Goal: Obtain resource: Download file/media

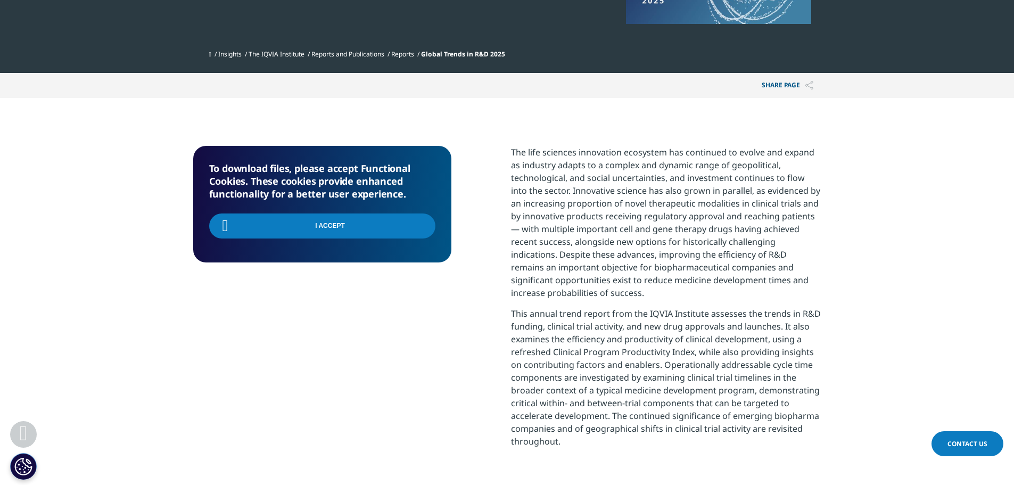
scroll to position [336, 628]
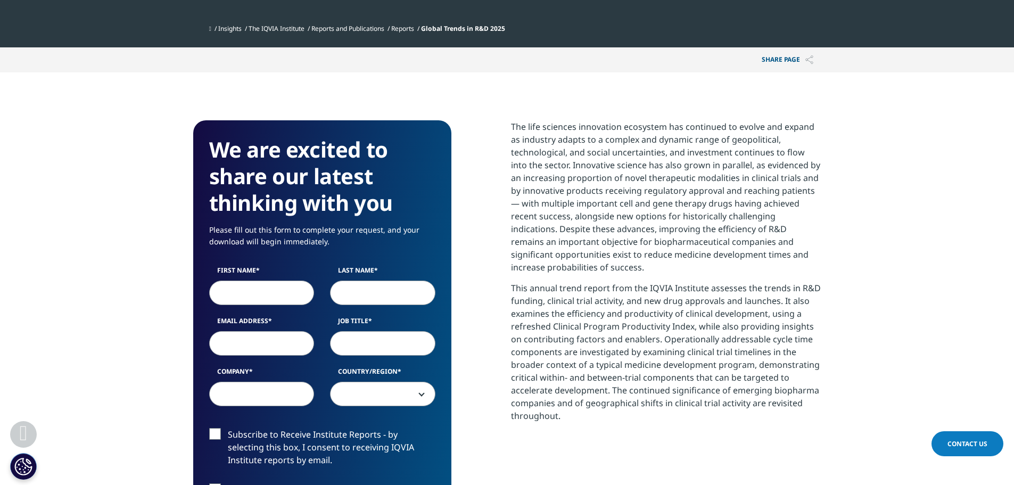
scroll to position [319, 0]
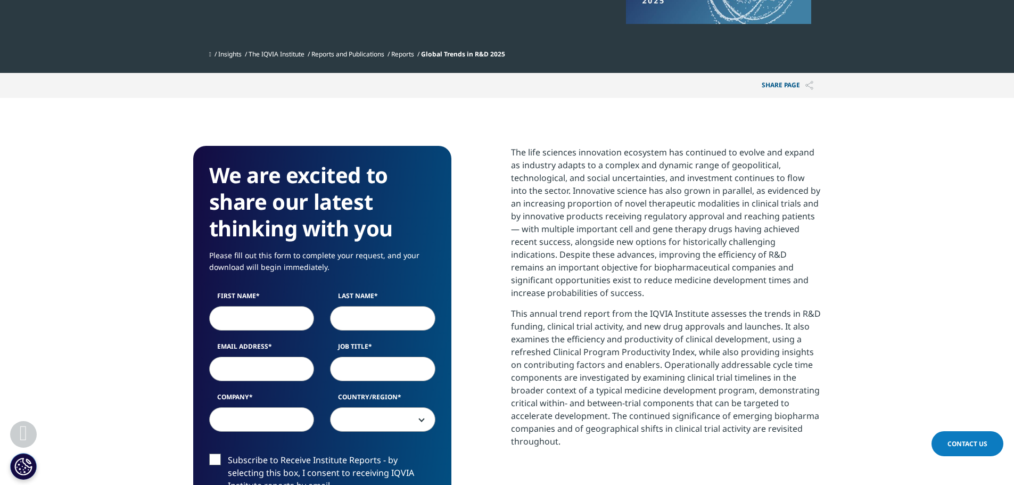
click at [279, 315] on input "First Name" at bounding box center [261, 318] width 105 height 24
type input "Eran"
click at [398, 321] on input "Last Name" at bounding box center [382, 318] width 105 height 24
click at [239, 360] on input "Email Address" at bounding box center [261, 369] width 105 height 24
type input "epoyastro@cidel.com"
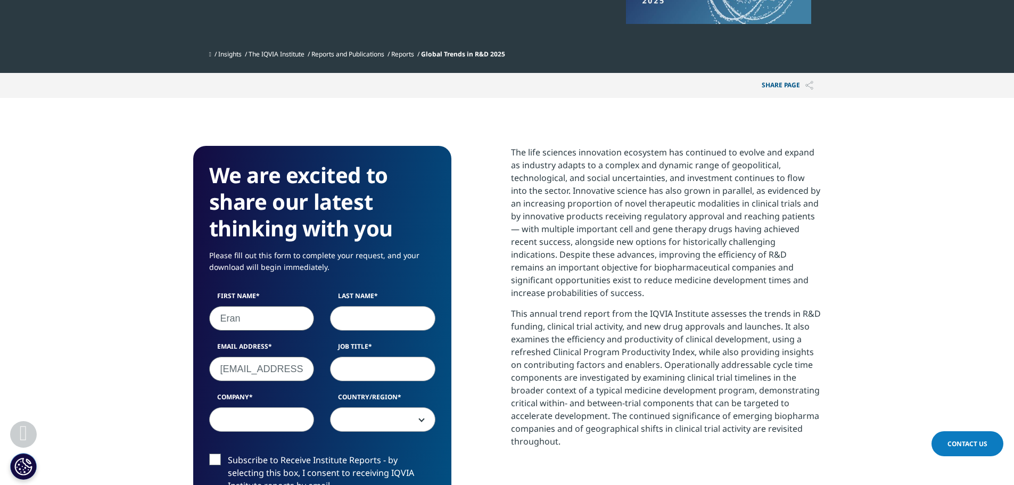
click at [391, 313] on input "Last Name" at bounding box center [382, 318] width 105 height 24
type input "Poyastro"
click at [357, 363] on input "Job Title" at bounding box center [382, 369] width 105 height 24
type input "Analyst"
click at [268, 419] on input "Company" at bounding box center [261, 419] width 105 height 24
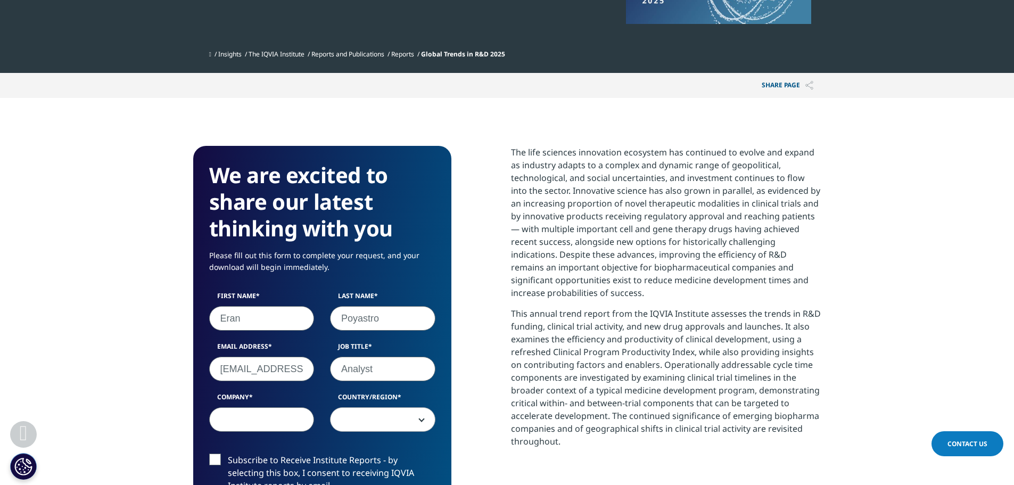
type input "Cidel"
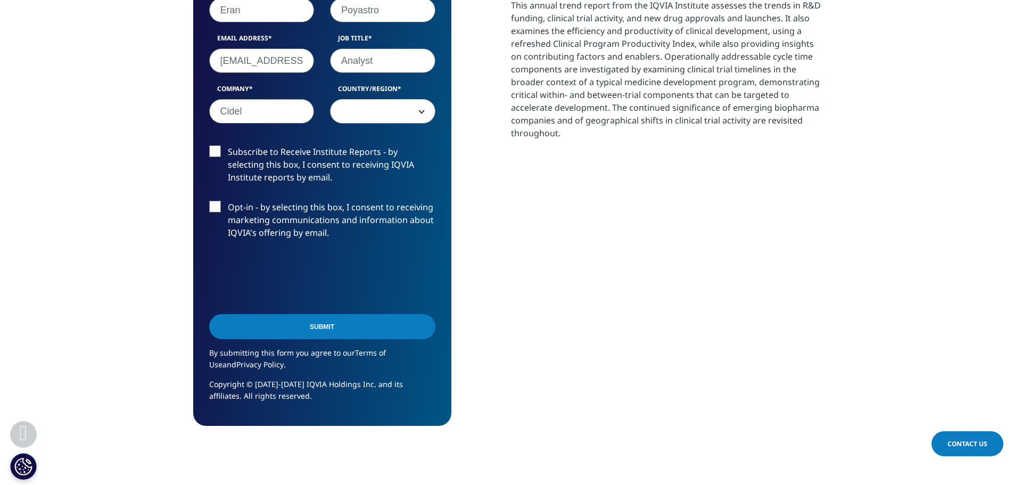
scroll to position [639, 0]
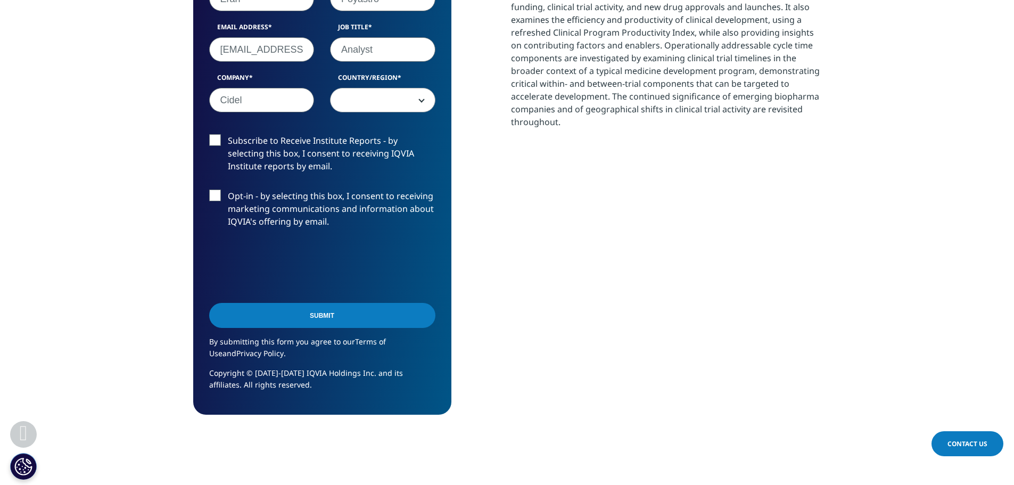
click at [327, 313] on input "Submit" at bounding box center [322, 315] width 226 height 25
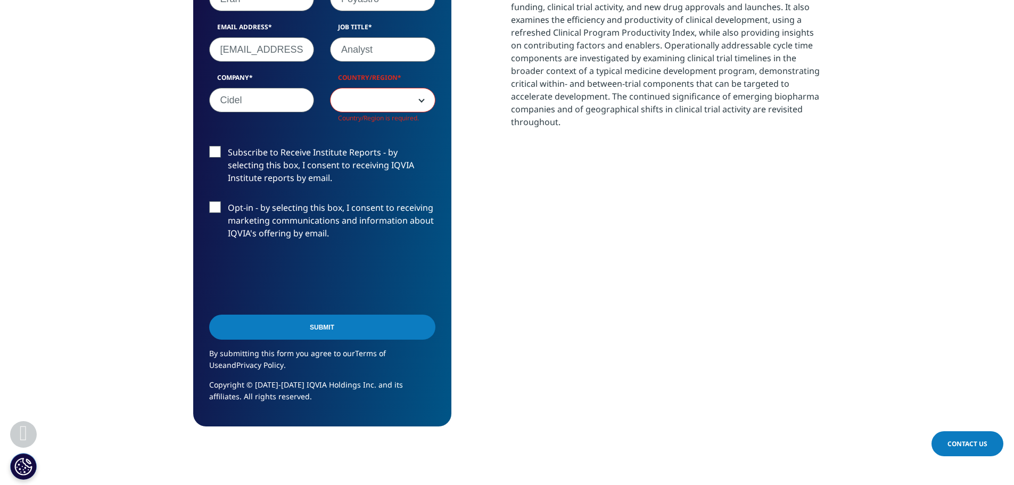
click at [358, 101] on span at bounding box center [382, 100] width 104 height 24
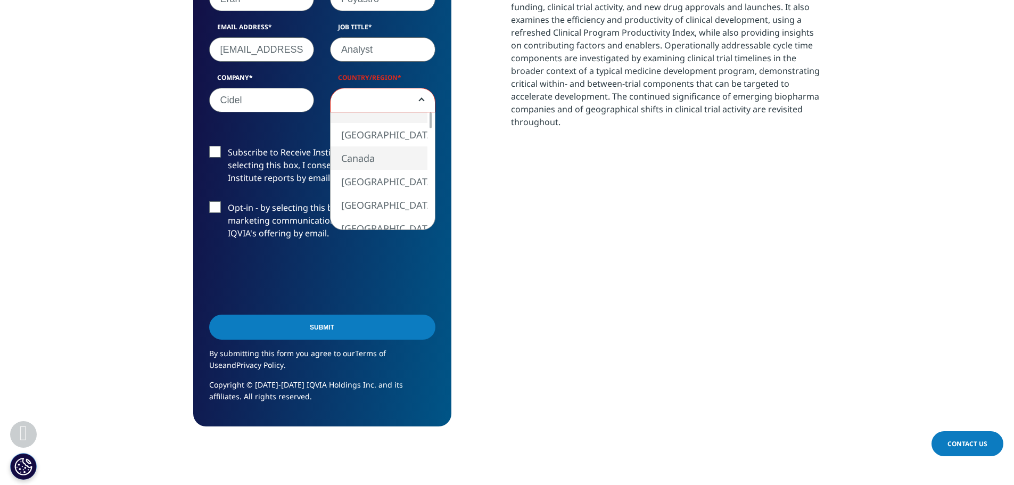
select select "Canada"
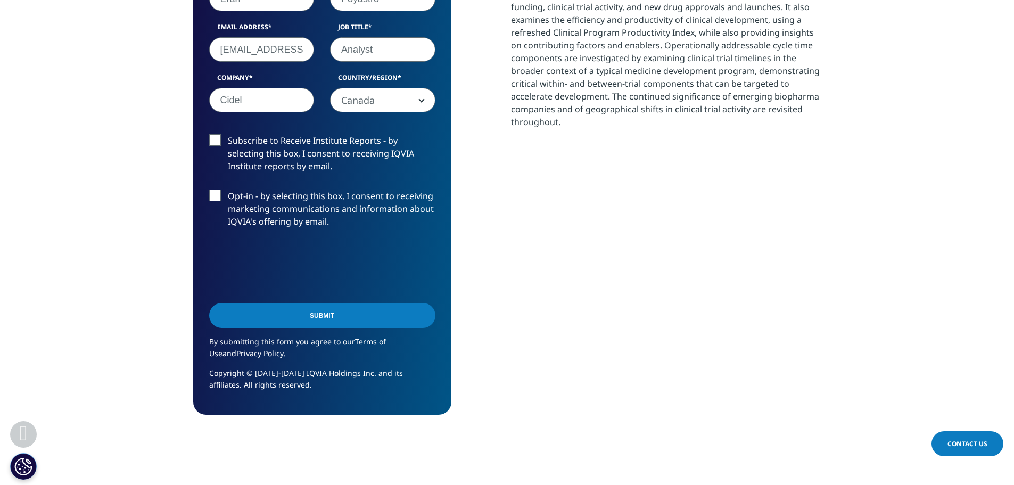
click at [317, 308] on input "Submit" at bounding box center [322, 315] width 226 height 25
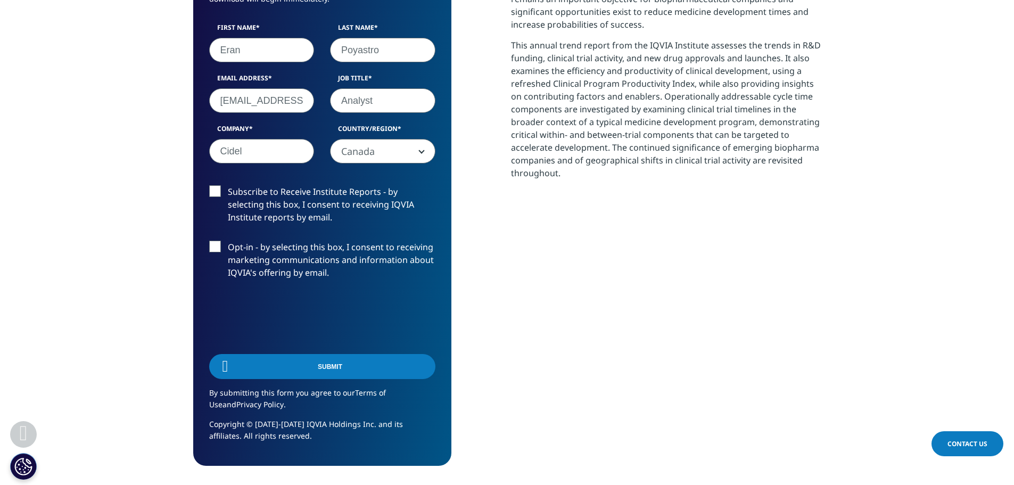
scroll to position [336, 628]
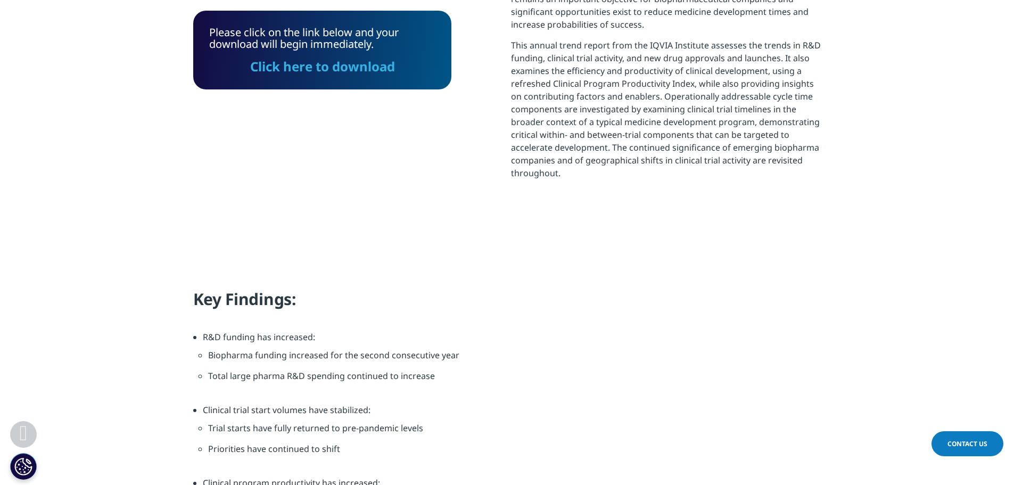
click at [325, 74] on link "Click here to download" at bounding box center [322, 66] width 145 height 18
